Goal: Find specific page/section: Find specific page/section

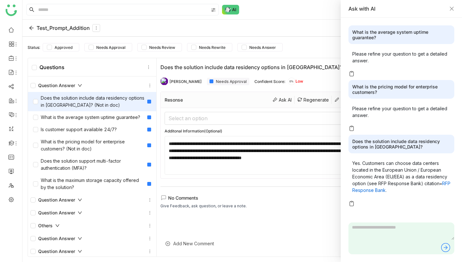
scroll to position [28, 0]
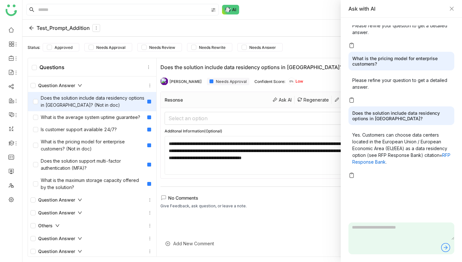
click at [50, 28] on div "Test_Prompt_Addition" at bounding box center [64, 28] width 71 height 8
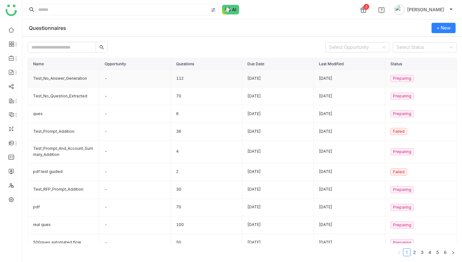
click at [93, 80] on td "Test_No_Answer_Generation" at bounding box center [64, 79] width 72 height 18
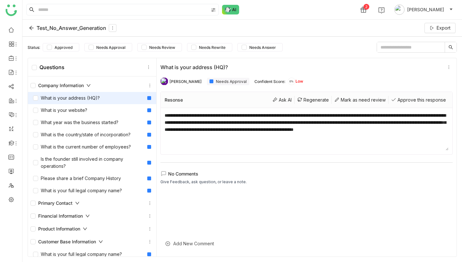
click at [90, 86] on icon at bounding box center [88, 85] width 4 height 4
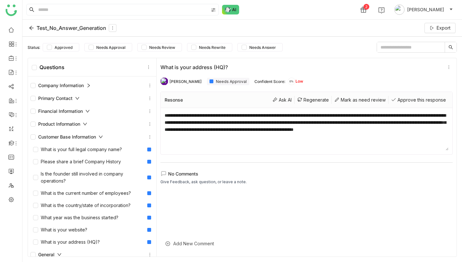
click at [102, 138] on icon at bounding box center [101, 137] width 4 height 4
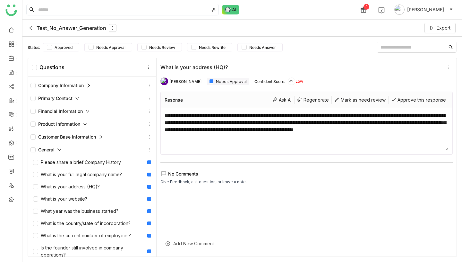
click at [102, 138] on icon at bounding box center [101, 137] width 4 height 4
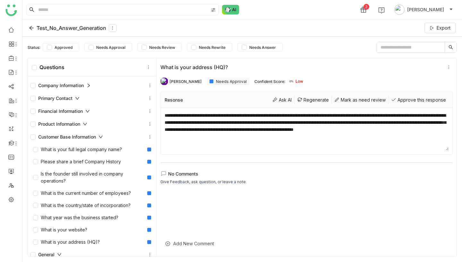
click at [102, 138] on icon at bounding box center [101, 137] width 4 height 4
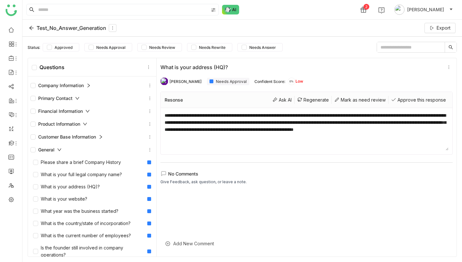
click at [61, 152] on div "General" at bounding box center [46, 149] width 31 height 7
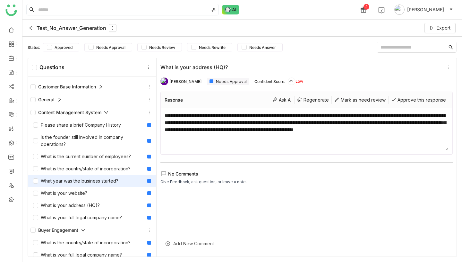
scroll to position [48, 0]
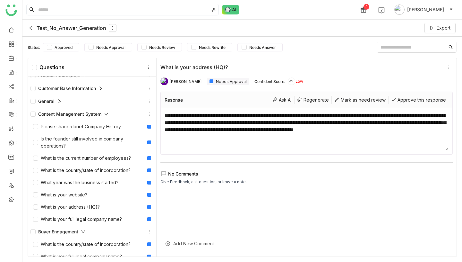
click at [107, 114] on icon at bounding box center [106, 114] width 4 height 4
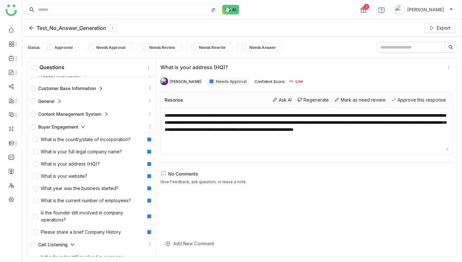
click at [83, 125] on icon at bounding box center [83, 127] width 4 height 4
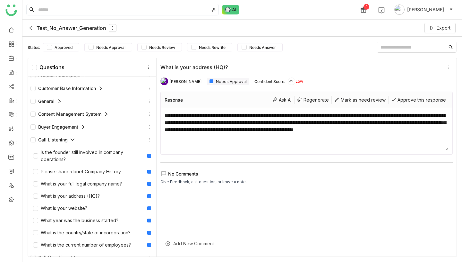
click at [73, 141] on icon at bounding box center [72, 139] width 4 height 4
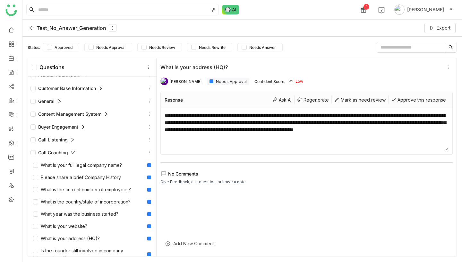
click at [73, 153] on icon at bounding box center [73, 152] width 4 height 4
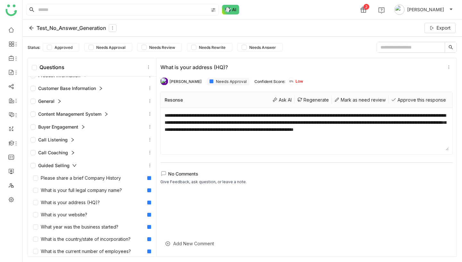
click at [75, 166] on icon at bounding box center [74, 165] width 4 height 4
click at [122, 178] on icon at bounding box center [120, 178] width 4 height 4
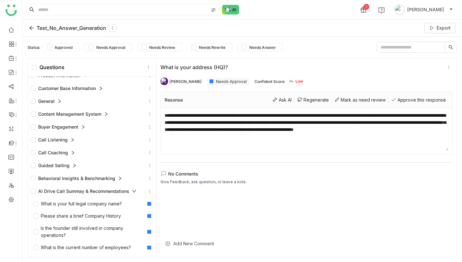
click at [135, 192] on icon at bounding box center [134, 191] width 4 height 4
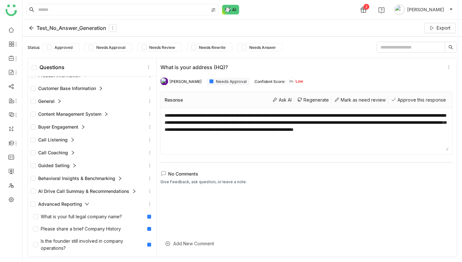
click at [87, 203] on icon at bounding box center [87, 204] width 4 height 4
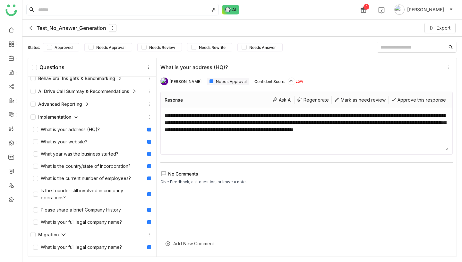
scroll to position [174, 0]
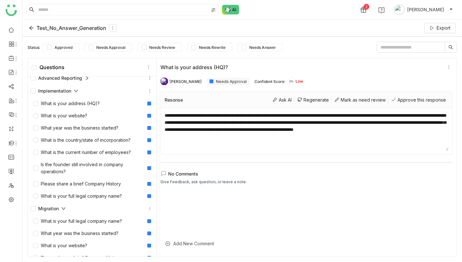
click at [75, 93] on div "Implementation" at bounding box center [55, 90] width 48 height 7
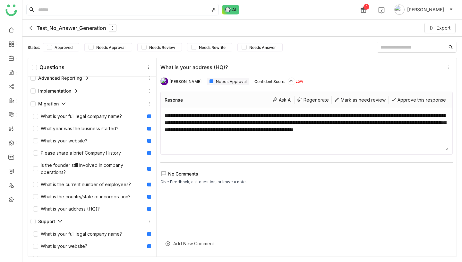
click at [64, 104] on icon at bounding box center [64, 103] width 4 height 3
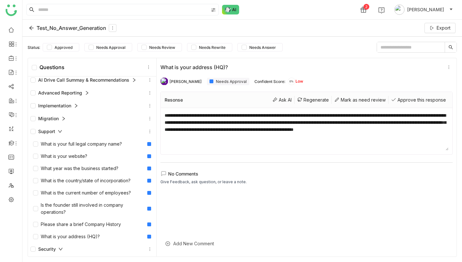
click at [31, 28] on icon at bounding box center [31, 27] width 5 height 5
